Goal: Information Seeking & Learning: Learn about a topic

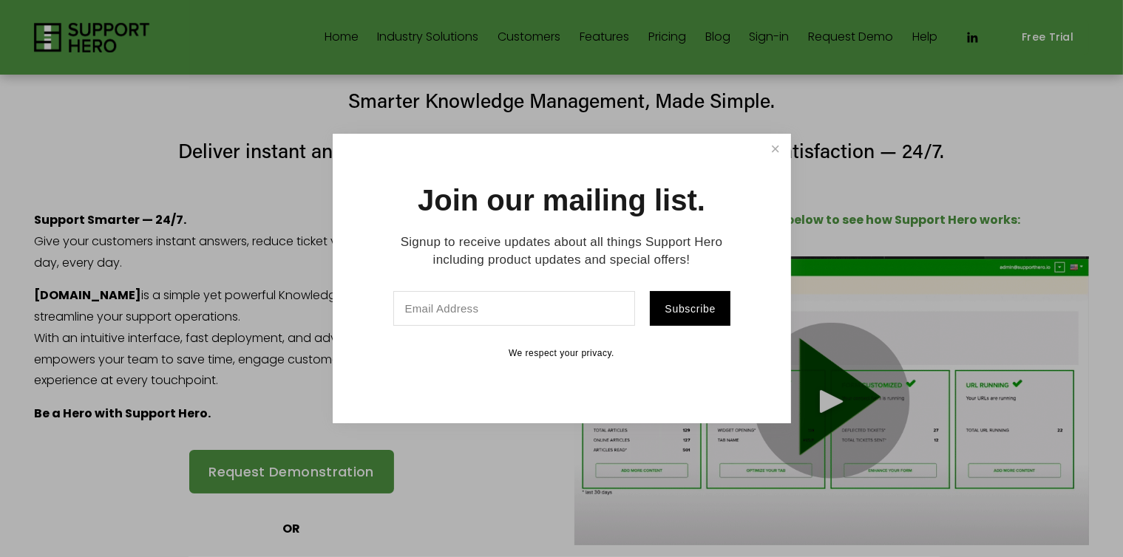
scroll to position [2, 0]
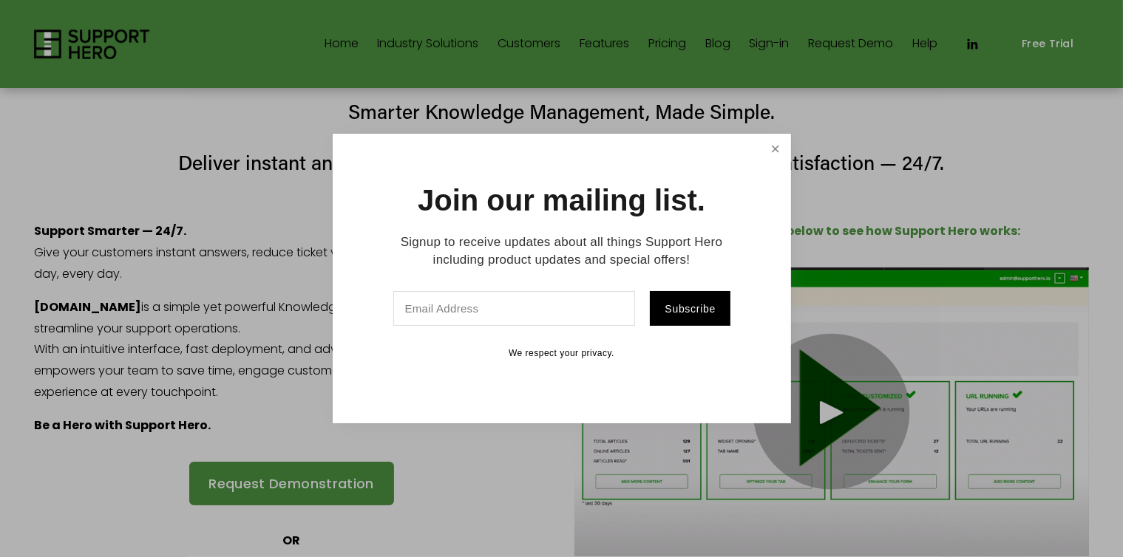
click at [778, 151] on link "Close" at bounding box center [775, 149] width 26 height 26
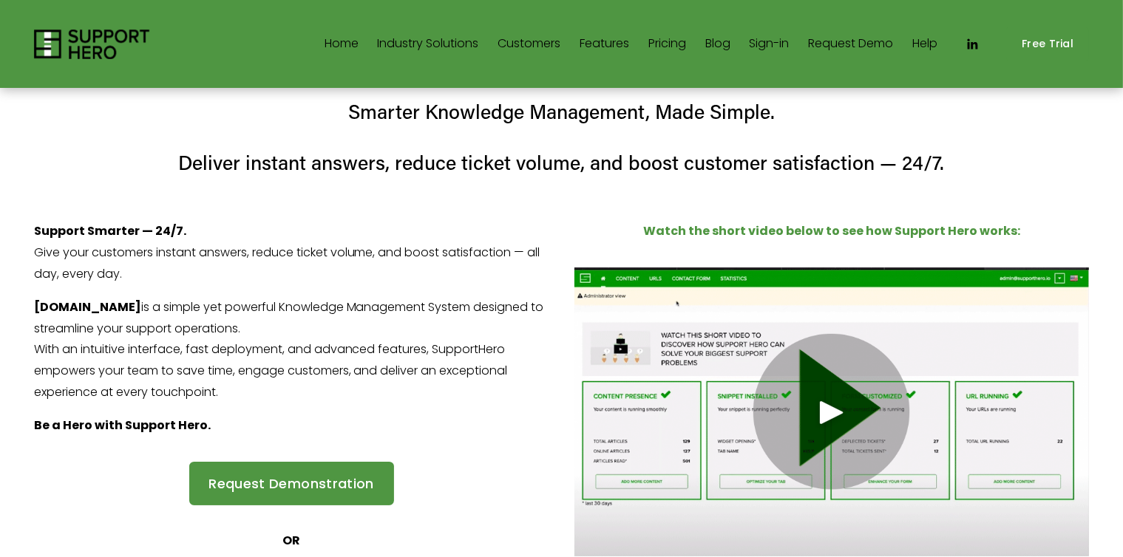
click at [659, 39] on link "Pricing" at bounding box center [667, 45] width 38 height 24
